Goal: Task Accomplishment & Management: Use online tool/utility

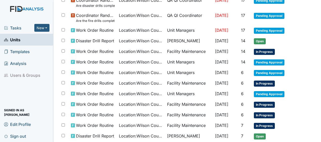
scroll to position [193, 0]
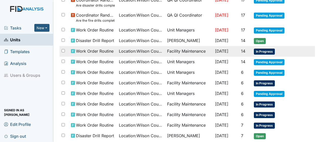
click at [128, 51] on span "Location : Wilson County CS" at bounding box center [141, 51] width 44 height 6
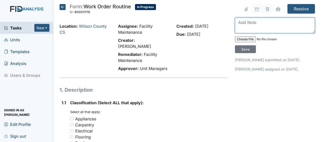
click at [235, 23] on textarea at bounding box center [275, 26] width 80 height 16
type textarea "cleaned JB"
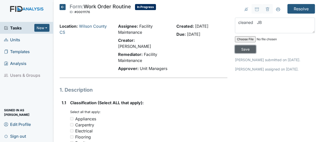
click at [246, 48] on input "Save" at bounding box center [245, 49] width 21 height 8
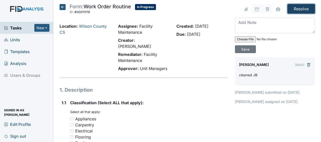
click at [299, 8] on input "Resolve" at bounding box center [301, 9] width 28 height 10
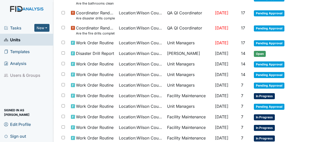
scroll to position [180, 0]
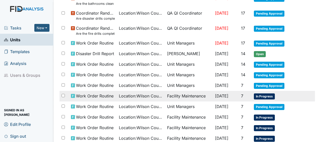
click at [226, 95] on span "[DATE]" at bounding box center [221, 96] width 13 height 5
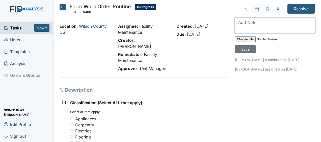
click at [237, 24] on textarea at bounding box center [275, 26] width 80 height 16
type textarea "repaired JB"
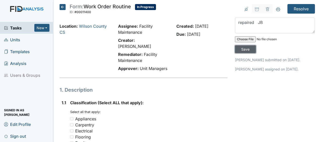
click at [245, 49] on input "Save" at bounding box center [245, 49] width 21 height 8
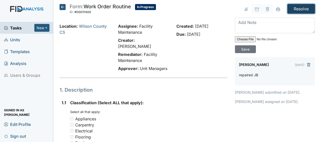
click at [297, 8] on input "Resolve" at bounding box center [301, 9] width 28 height 10
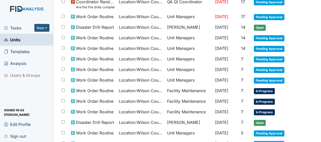
scroll to position [207, 0]
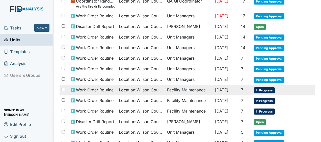
click at [222, 88] on span "[DATE]" at bounding box center [221, 90] width 13 height 5
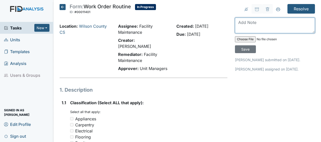
click at [238, 25] on textarea at bounding box center [275, 26] width 80 height 16
type textarea "repaired JB"
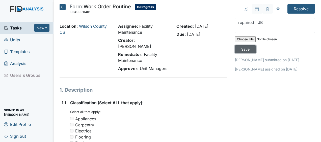
click at [243, 49] on input "Save" at bounding box center [245, 49] width 21 height 8
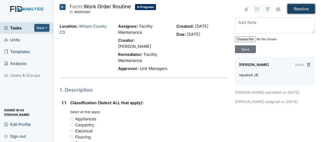
click at [298, 10] on input "Resolve" at bounding box center [301, 9] width 28 height 10
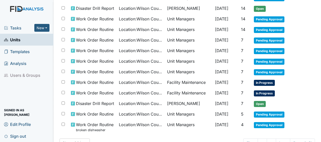
scroll to position [225, 0]
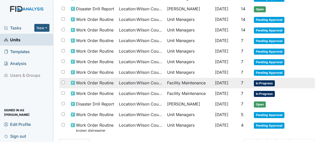
click at [193, 82] on td "Facility Maintenance" at bounding box center [189, 83] width 48 height 11
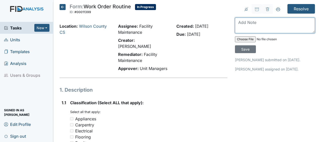
click at [239, 28] on textarea at bounding box center [275, 26] width 80 height 16
type textarea "replaced JB"
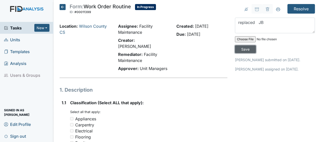
click at [246, 50] on input "Save" at bounding box center [245, 49] width 21 height 8
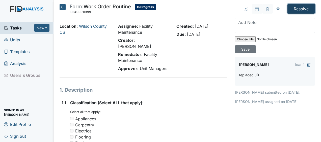
click at [294, 10] on input "Resolve" at bounding box center [301, 9] width 28 height 10
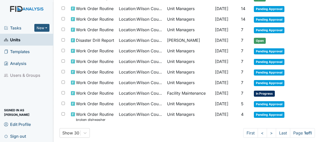
scroll to position [240, 0]
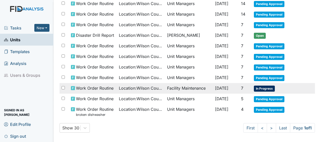
click at [215, 86] on span "[DATE]" at bounding box center [221, 88] width 13 height 5
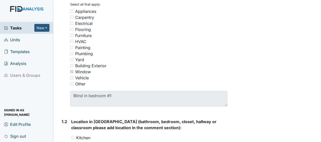
scroll to position [108, 0]
click at [199, 142] on html "Tasks New Form Inspection Document Bundle Units Templates Analysis Users & Grou…" at bounding box center [160, 71] width 321 height 142
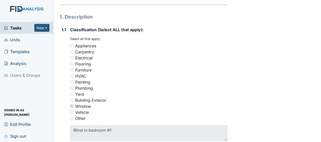
scroll to position [0, 0]
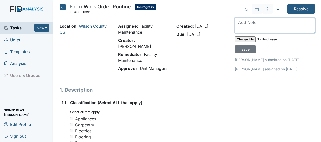
click at [241, 27] on textarea at bounding box center [275, 26] width 80 height 16
type textarea "replaced JB"
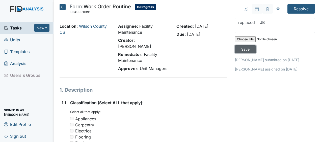
click at [245, 49] on input "Save" at bounding box center [245, 49] width 21 height 8
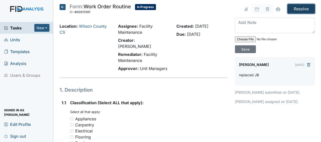
click at [294, 9] on input "Resolve" at bounding box center [301, 9] width 28 height 10
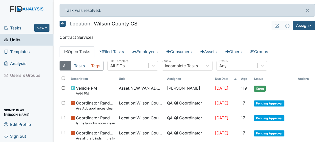
click at [65, 23] on icon at bounding box center [63, 24] width 6 height 6
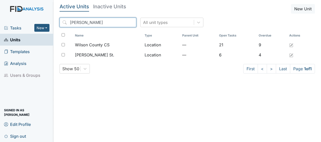
click at [121, 22] on input "wilson" at bounding box center [98, 23] width 77 height 10
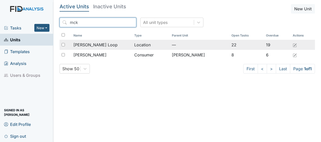
type input "mck"
click at [102, 46] on div "McKeel Loop" at bounding box center [101, 45] width 57 height 6
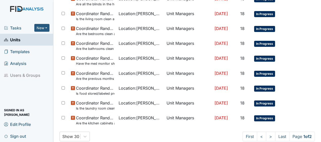
scroll to position [366, 0]
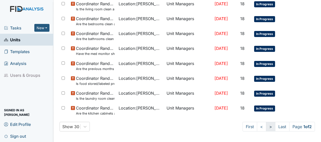
click at [266, 127] on link ">" at bounding box center [270, 127] width 9 height 10
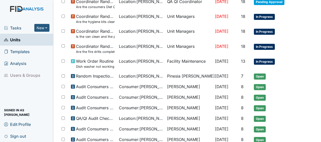
scroll to position [70, 0]
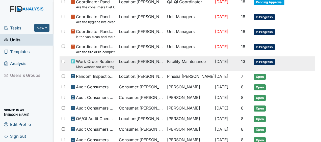
click at [201, 61] on td "Facility Maintenance" at bounding box center [189, 64] width 48 height 15
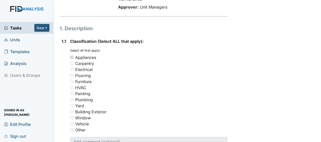
scroll to position [71, 0]
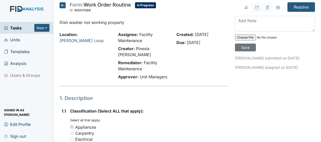
scroll to position [0, 0]
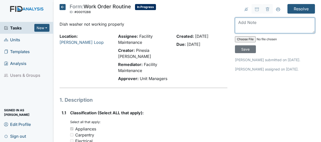
click at [235, 27] on textarea at bounding box center [275, 26] width 80 height 16
type textarea "dishwasher did a complete cycle JB"
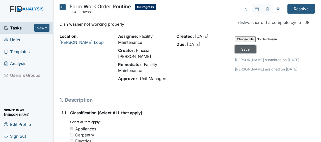
click at [241, 48] on input "Save" at bounding box center [245, 49] width 21 height 8
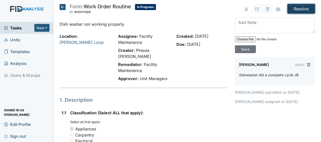
click at [298, 10] on input "Resolve" at bounding box center [301, 9] width 28 height 10
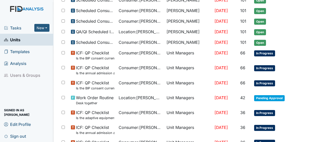
scroll to position [373, 0]
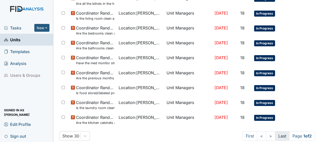
click at [276, 133] on link "Last" at bounding box center [282, 136] width 14 height 10
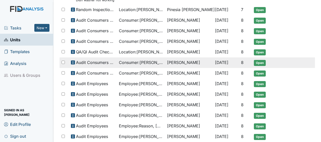
scroll to position [176, 0]
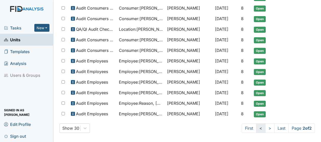
click at [256, 126] on link "<" at bounding box center [260, 129] width 9 height 10
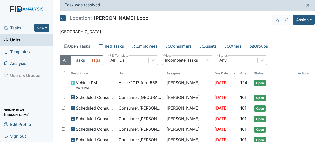
scroll to position [0, 0]
